Goal: Information Seeking & Learning: Learn about a topic

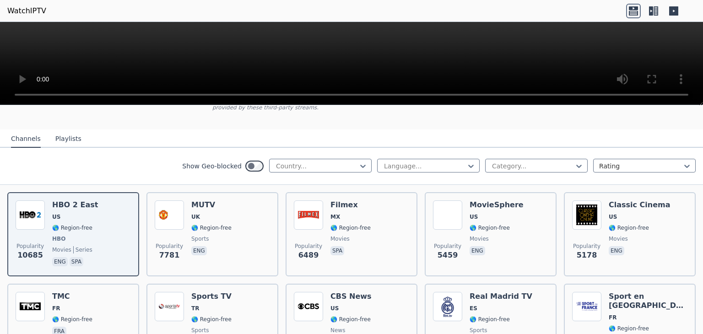
scroll to position [81, 0]
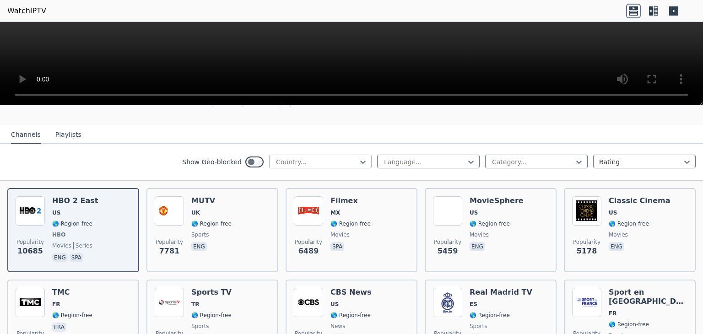
click at [332, 158] on div at bounding box center [316, 162] width 83 height 9
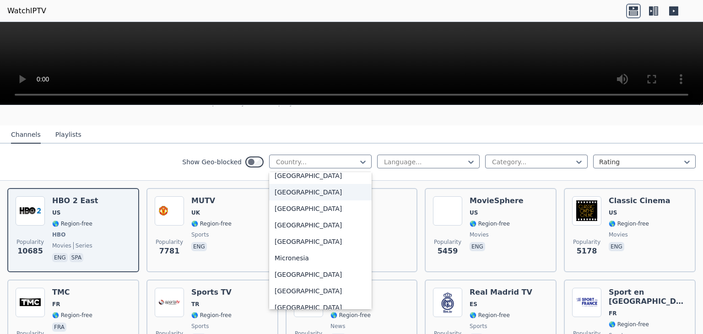
scroll to position [1934, 0]
click at [283, 241] on div "[GEOGRAPHIC_DATA]" at bounding box center [320, 242] width 103 height 16
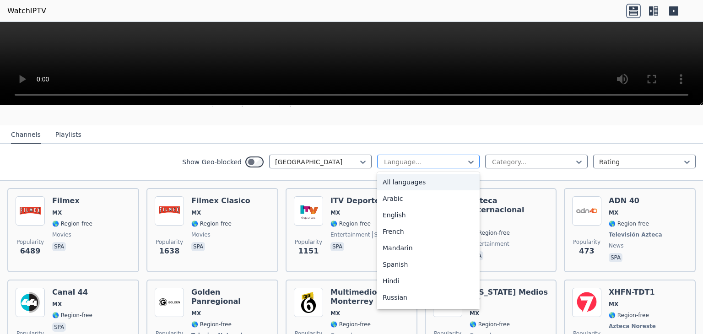
click at [441, 158] on div at bounding box center [424, 162] width 83 height 9
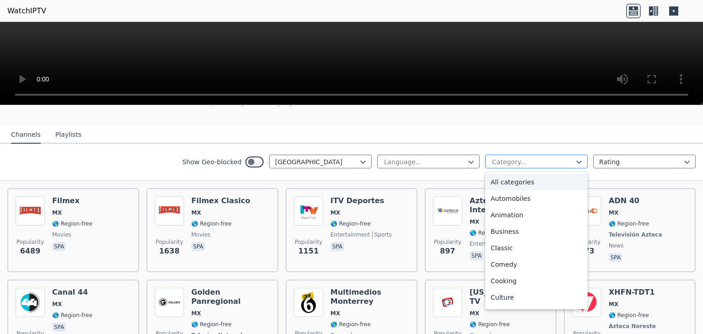
click at [495, 158] on div at bounding box center [532, 162] width 83 height 9
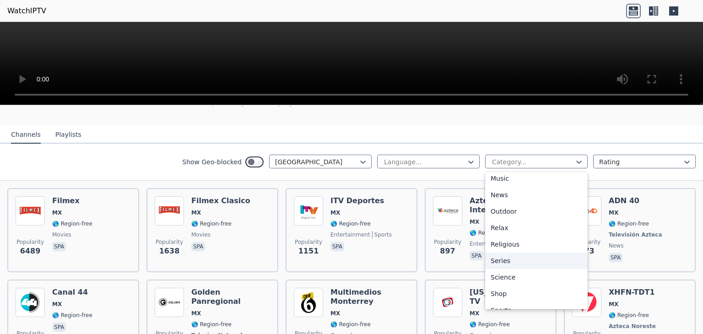
scroll to position [311, 0]
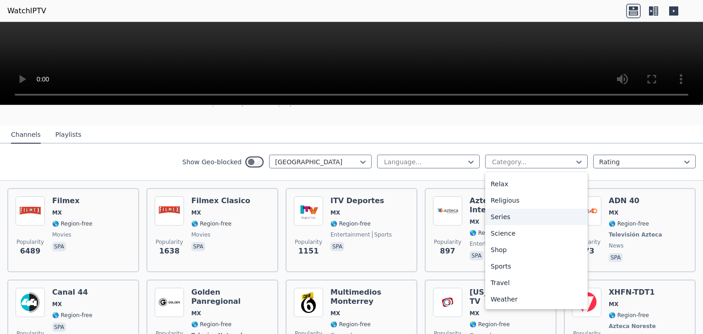
click at [174, 147] on div "Show Geo-blocked Mexico Language... 27 results available. Use Up and Down to ch…" at bounding box center [351, 162] width 703 height 37
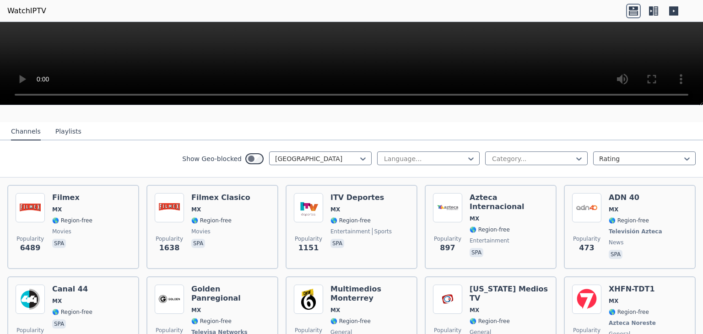
scroll to position [84, 0]
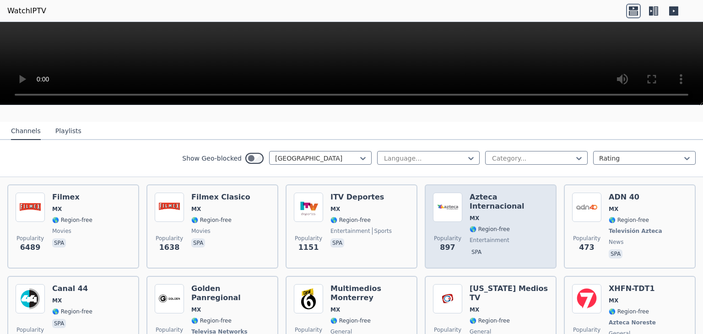
click at [478, 237] on span "entertainment" at bounding box center [490, 240] width 40 height 7
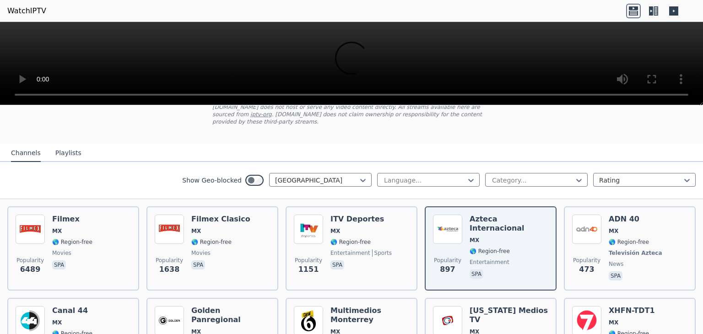
scroll to position [71, 0]
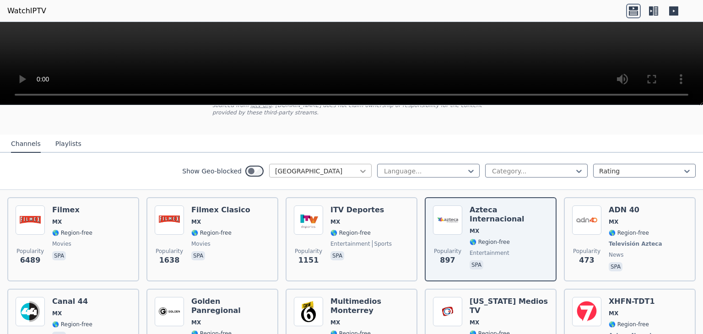
click at [359, 167] on icon at bounding box center [363, 171] width 9 height 9
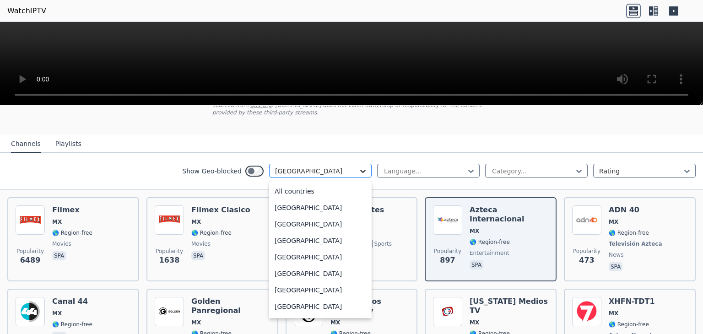
scroll to position [1890, 0]
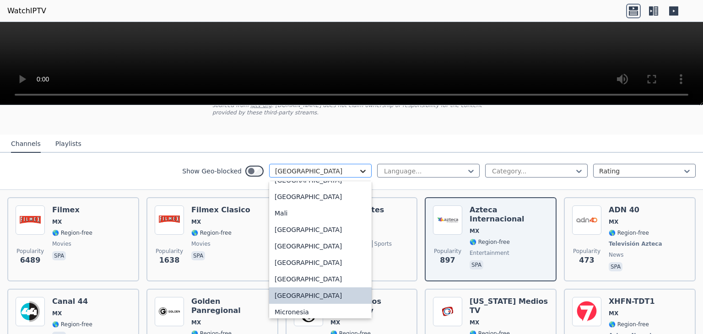
click at [359, 167] on icon at bounding box center [363, 171] width 9 height 9
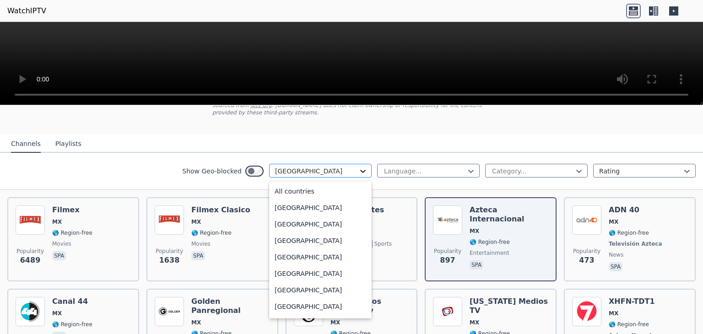
click at [360, 170] on icon at bounding box center [362, 171] width 5 height 3
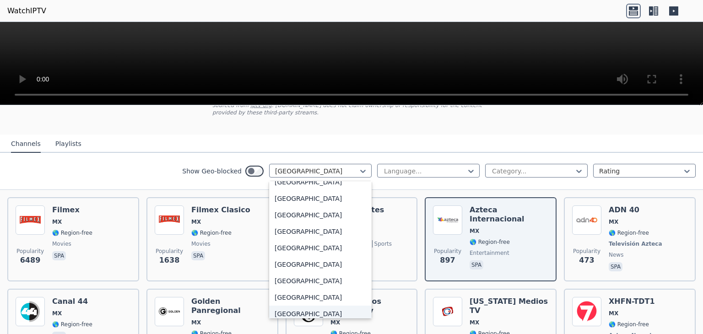
scroll to position [3183, 0]
click at [312, 228] on div "[GEOGRAPHIC_DATA]" at bounding box center [320, 232] width 103 height 16
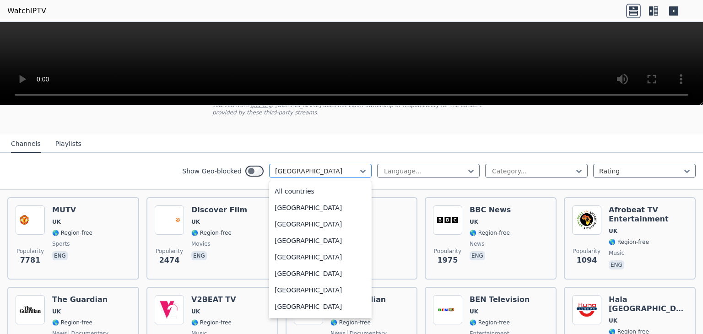
click at [337, 167] on div at bounding box center [316, 171] width 83 height 9
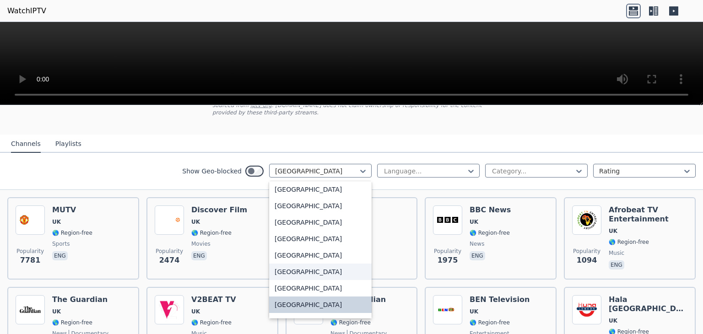
scroll to position [3128, 0]
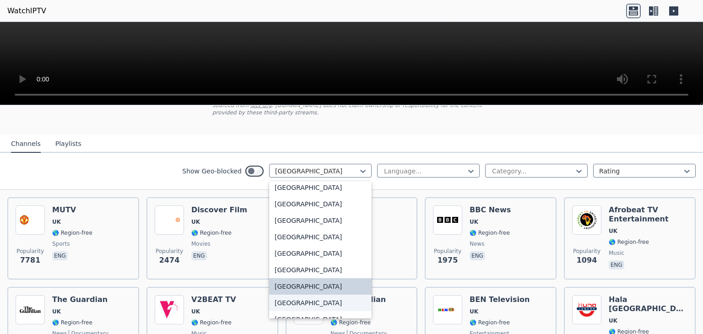
click at [293, 295] on div "[GEOGRAPHIC_DATA]" at bounding box center [320, 303] width 103 height 16
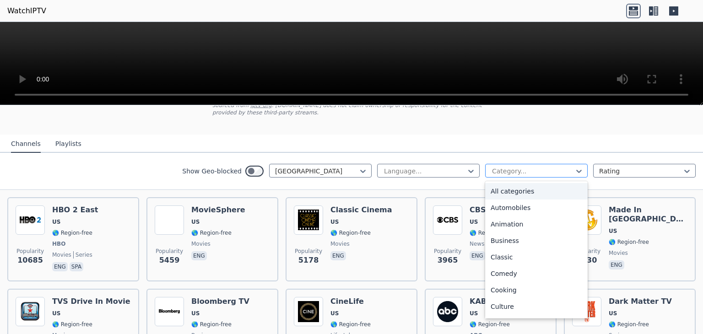
click at [506, 167] on div "Category..." at bounding box center [536, 171] width 103 height 14
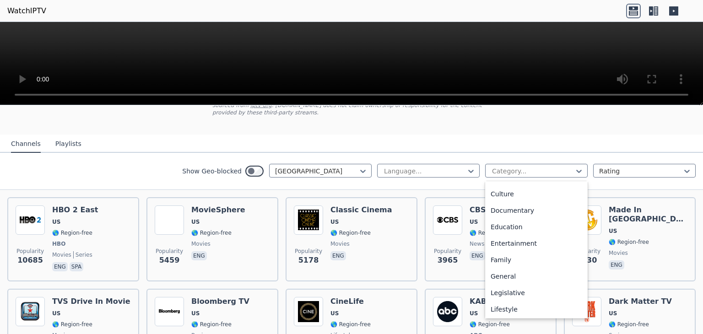
scroll to position [114, 0]
click at [511, 251] on div "Family" at bounding box center [536, 259] width 103 height 16
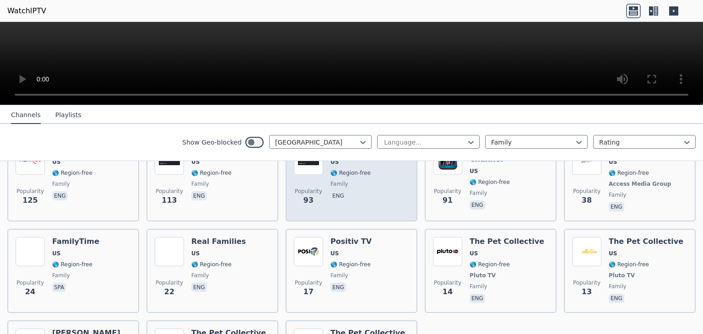
scroll to position [131, 0]
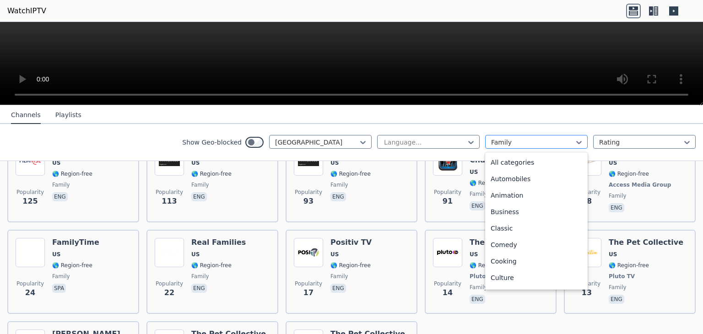
click at [531, 145] on div at bounding box center [532, 142] width 83 height 9
click at [520, 199] on div "Animation" at bounding box center [536, 195] width 103 height 16
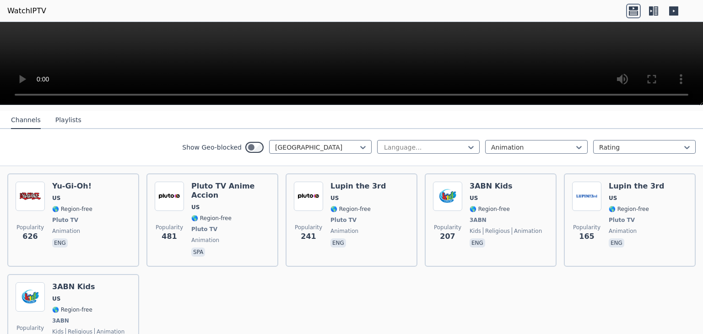
scroll to position [109, 0]
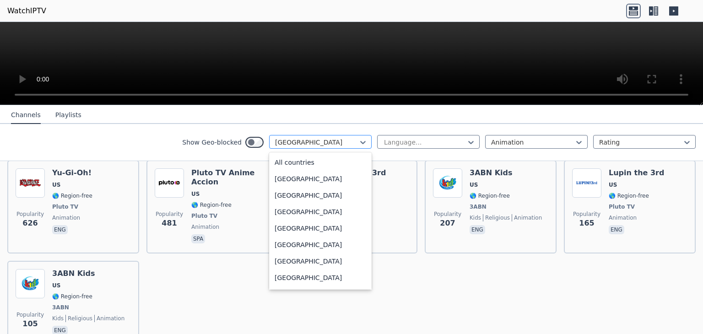
click at [340, 138] on div at bounding box center [316, 142] width 83 height 9
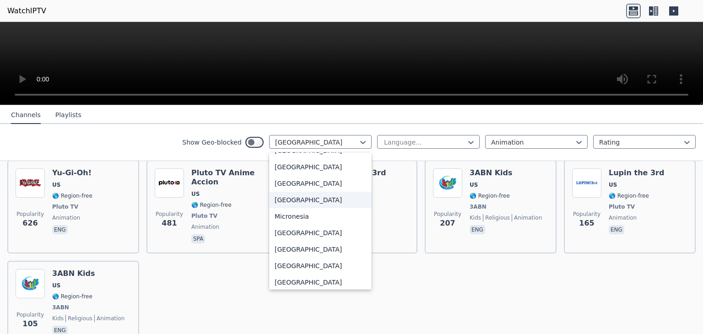
click at [302, 208] on div "[GEOGRAPHIC_DATA]" at bounding box center [320, 200] width 103 height 16
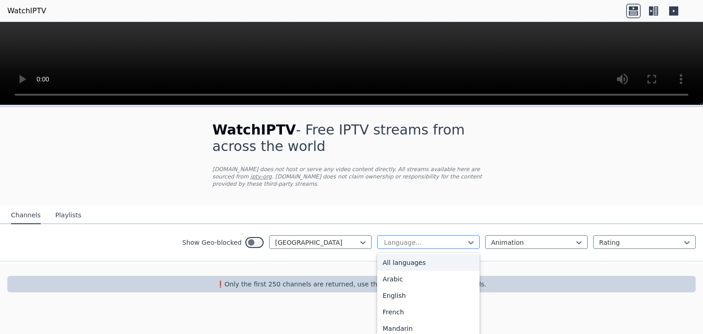
click at [452, 238] on div at bounding box center [424, 242] width 83 height 9
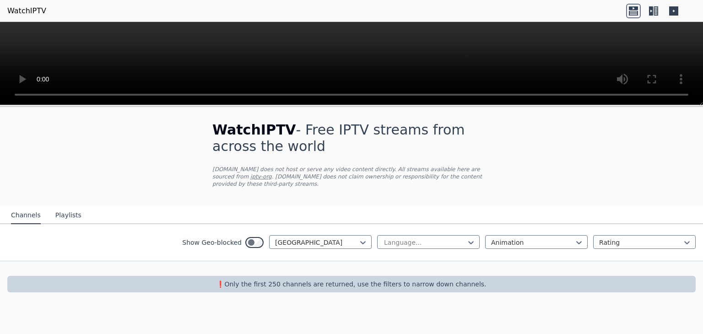
click at [400, 214] on nav "Channels Playlists" at bounding box center [351, 215] width 703 height 18
click at [66, 210] on button "Playlists" at bounding box center [68, 215] width 26 height 17
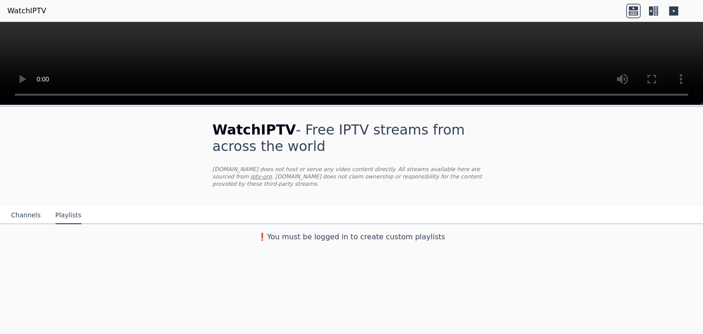
click at [26, 209] on button "Channels" at bounding box center [26, 215] width 30 height 17
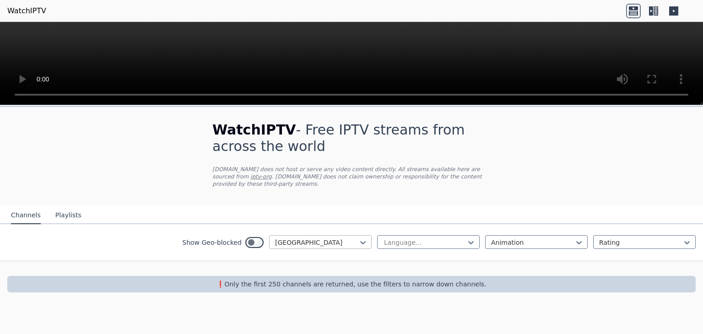
click at [355, 238] on div at bounding box center [316, 242] width 83 height 9
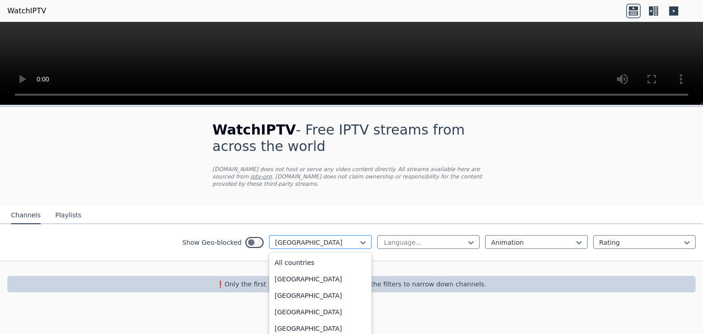
scroll to position [1890, 0]
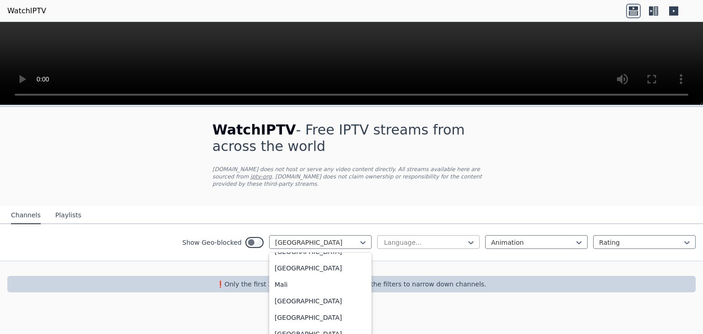
click at [408, 238] on div at bounding box center [424, 242] width 83 height 9
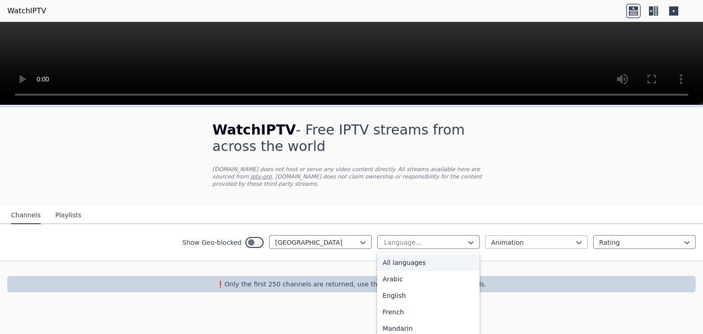
click at [502, 235] on div "Animation" at bounding box center [536, 242] width 103 height 14
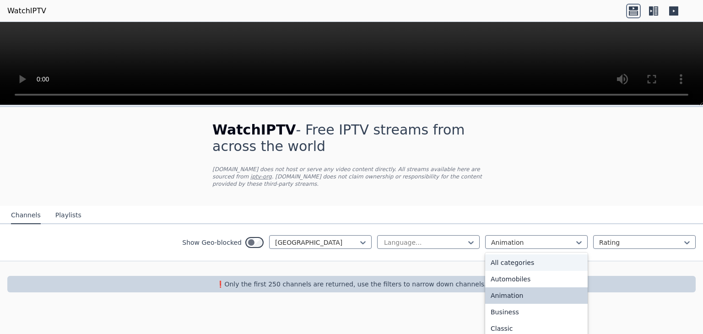
click at [504, 258] on div "All categories" at bounding box center [536, 263] width 103 height 16
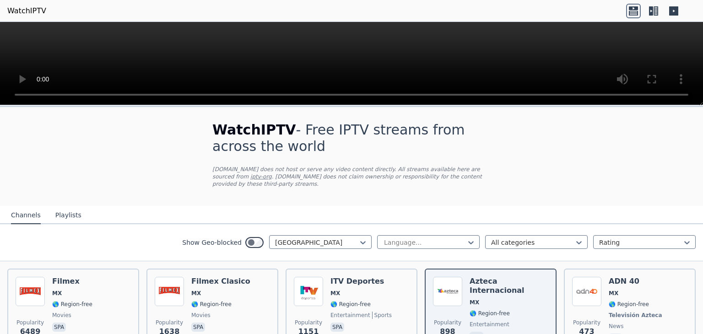
click at [201, 243] on div "Show Geo-blocked Mexico Language... All categories Rating" at bounding box center [351, 242] width 703 height 37
click at [224, 175] on p "[DOMAIN_NAME] does not host or serve any video content directly. All streams av…" at bounding box center [351, 177] width 278 height 22
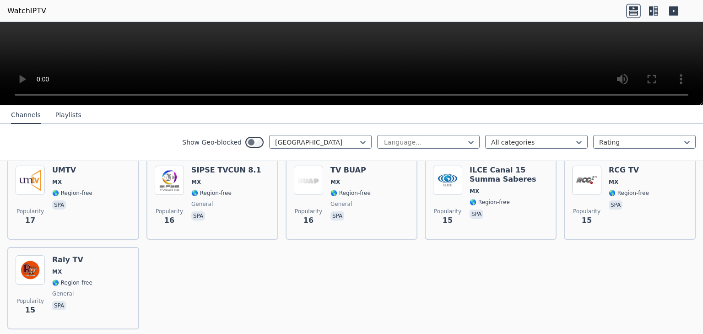
scroll to position [1393, 0]
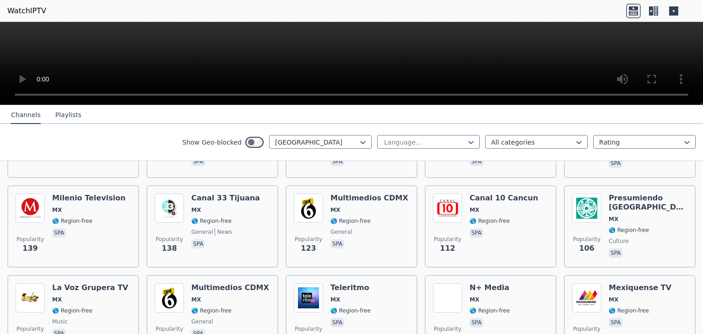
scroll to position [0, 0]
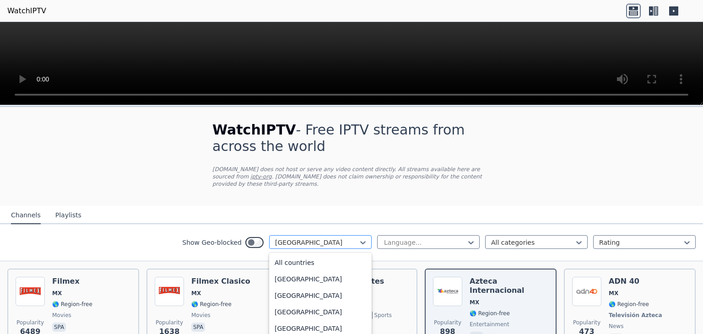
click at [338, 238] on div at bounding box center [316, 242] width 83 height 9
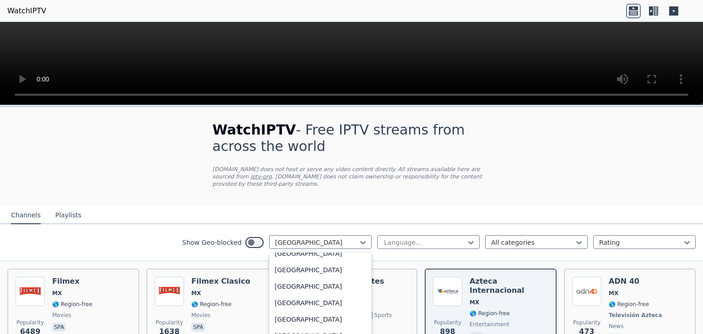
scroll to position [3199, 0]
click at [316, 286] on div "[GEOGRAPHIC_DATA]" at bounding box center [320, 287] width 103 height 16
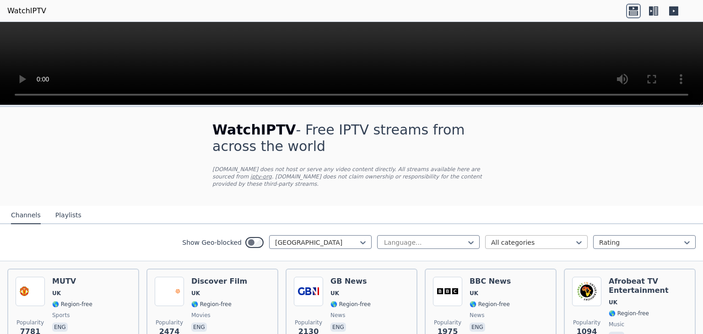
click at [503, 238] on div at bounding box center [532, 242] width 83 height 9
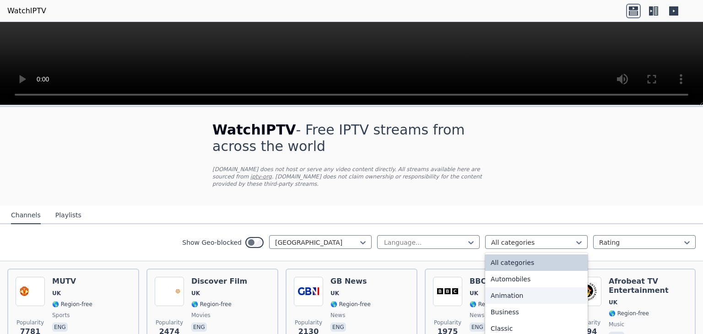
click at [510, 291] on div "Animation" at bounding box center [536, 296] width 103 height 16
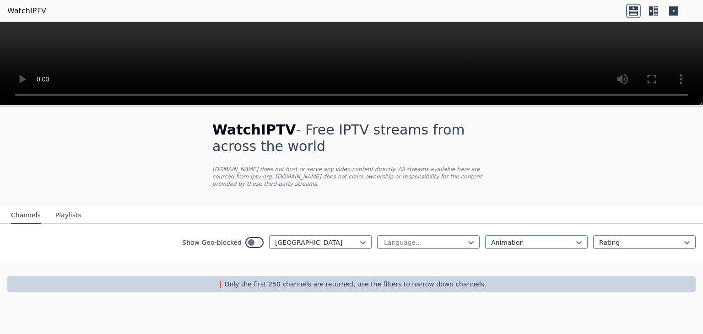
click at [496, 238] on div at bounding box center [532, 242] width 83 height 9
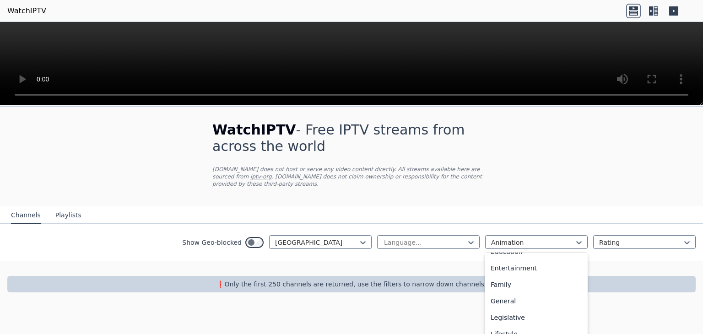
scroll to position [160, 0]
click at [506, 276] on div "Family" at bounding box center [536, 284] width 103 height 16
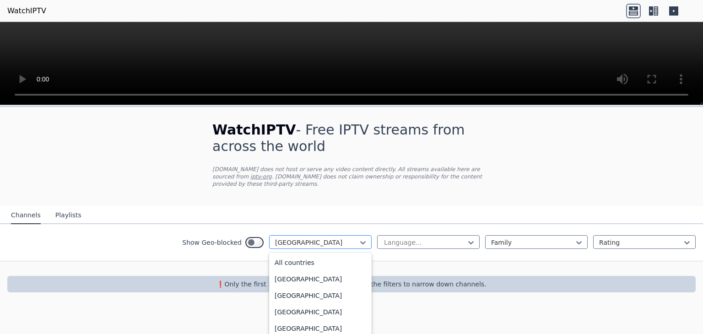
click at [329, 238] on div at bounding box center [316, 242] width 83 height 9
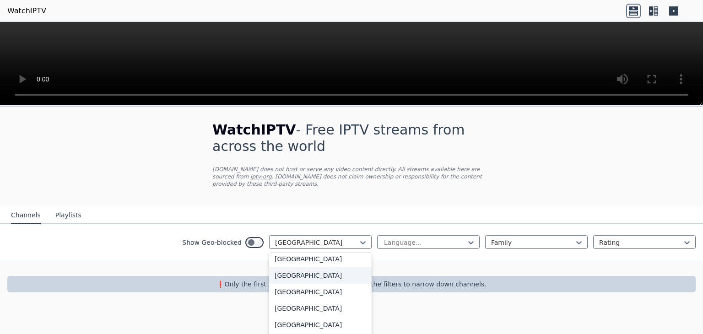
scroll to position [506, 0]
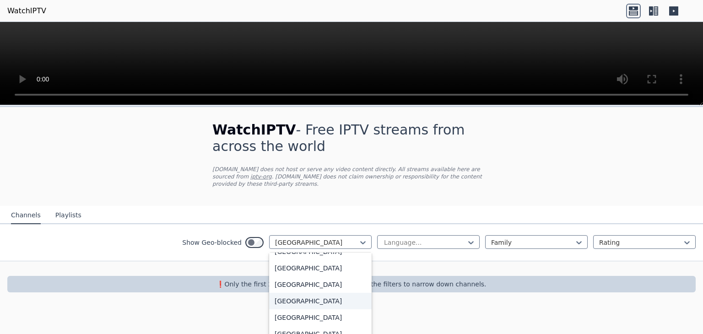
click at [297, 293] on div "[GEOGRAPHIC_DATA]" at bounding box center [320, 301] width 103 height 16
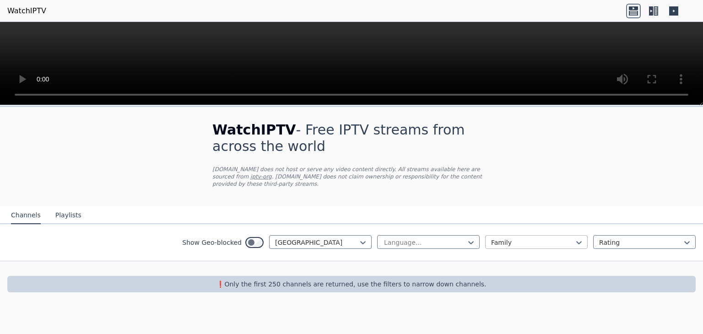
click at [529, 238] on div at bounding box center [532, 242] width 83 height 9
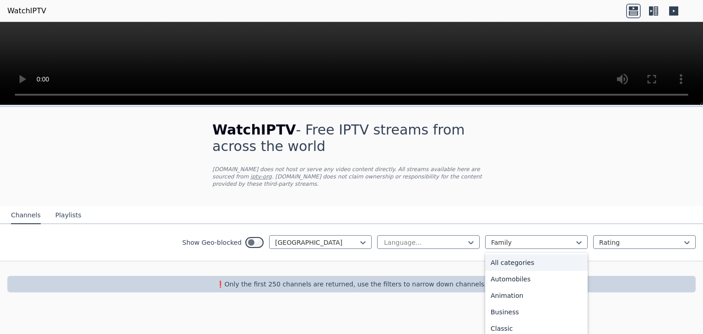
click at [503, 257] on div "All categories" at bounding box center [536, 263] width 103 height 16
